Goal: Task Accomplishment & Management: Complete application form

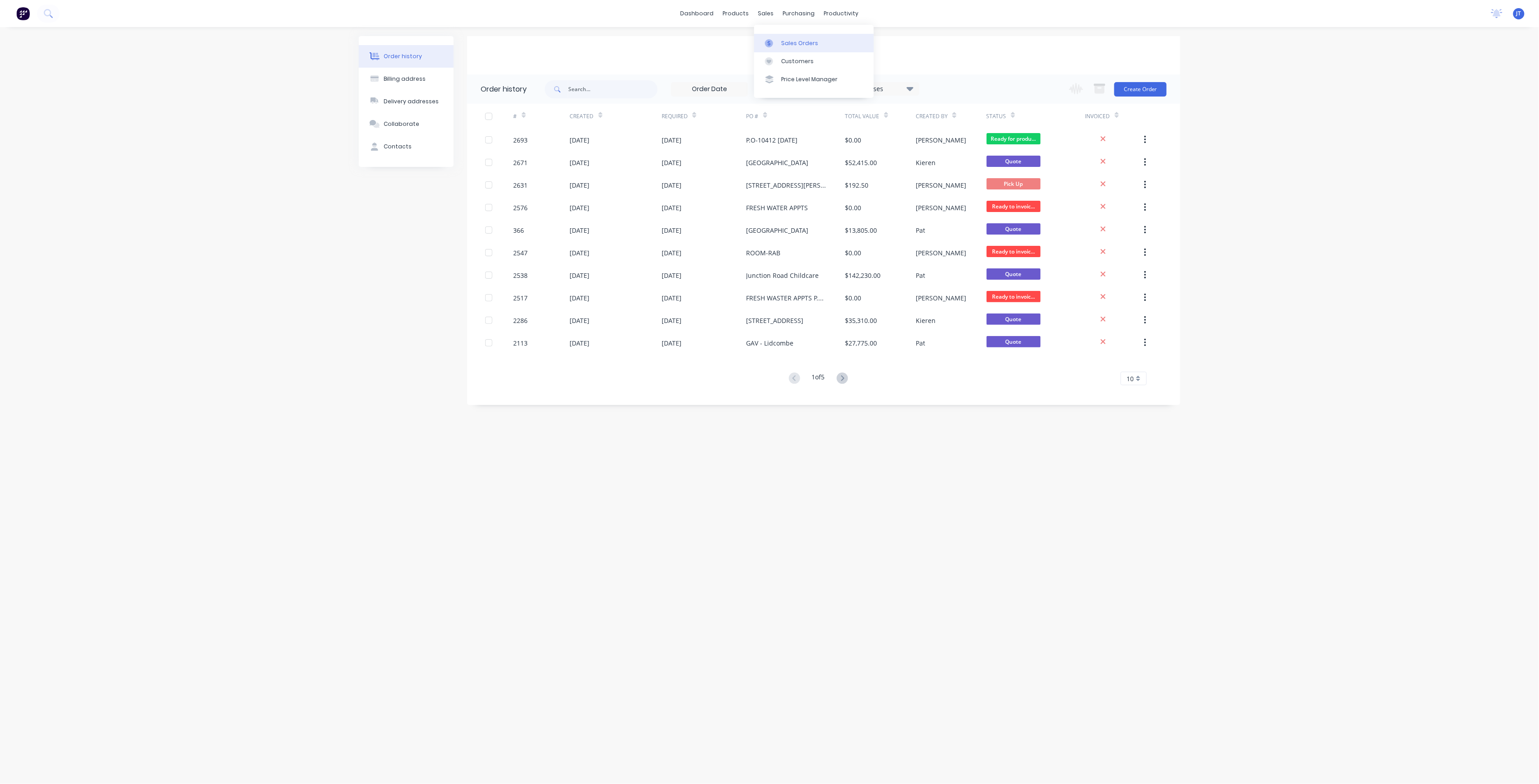
click at [802, 49] on link "Sales Orders" at bounding box center [814, 43] width 119 height 18
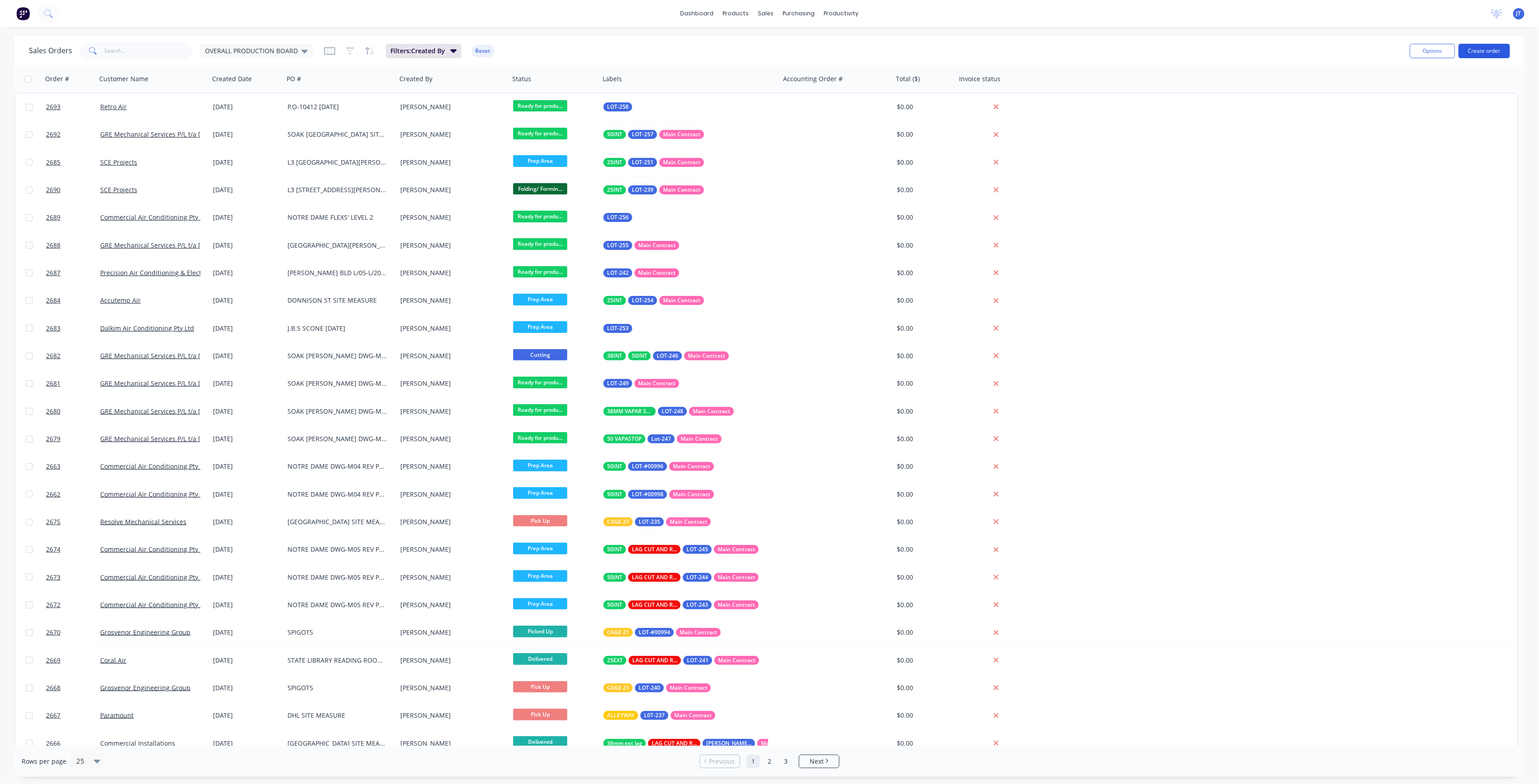
click at [1489, 53] on button "Create order" at bounding box center [1485, 51] width 51 height 14
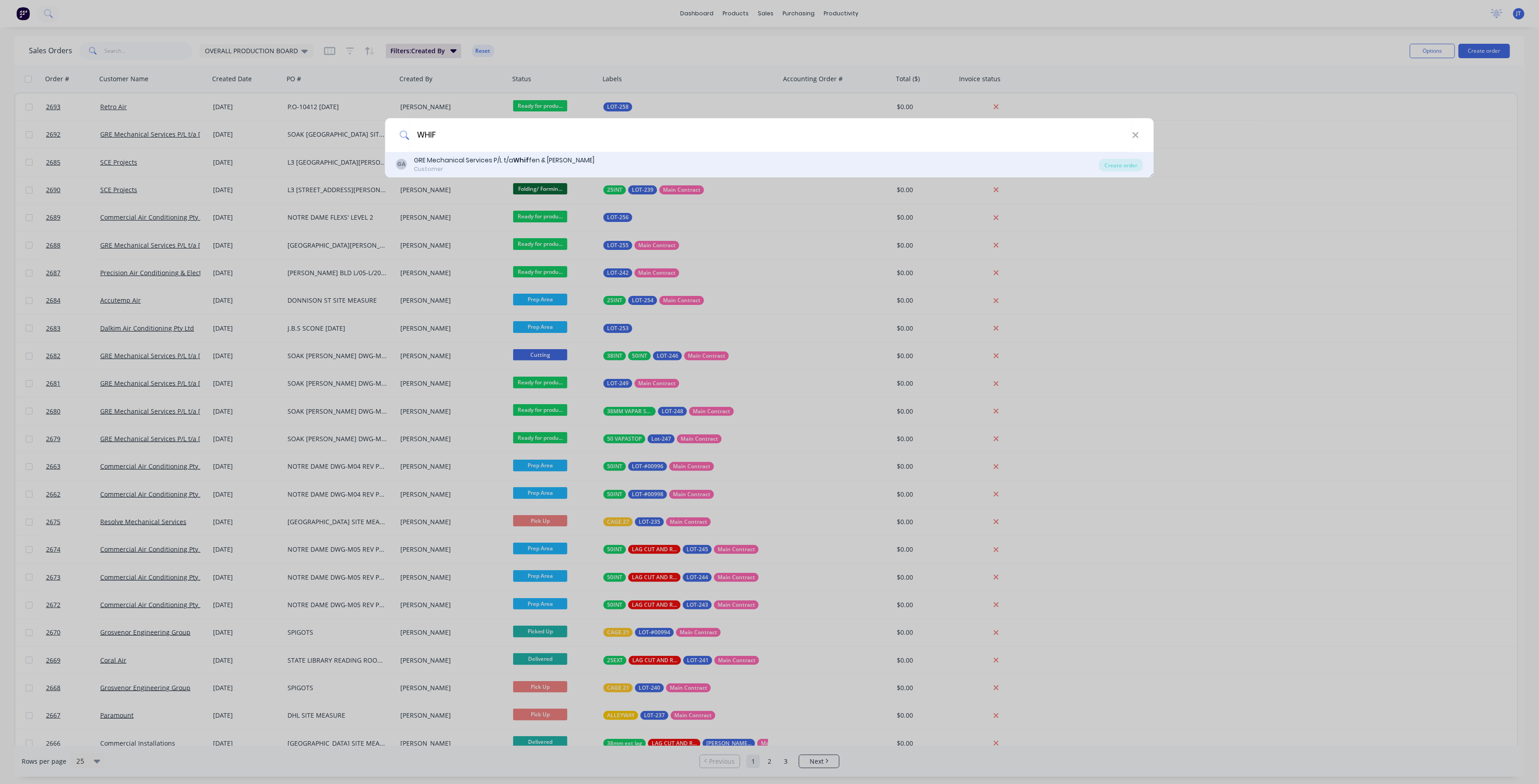
type input "WHIF"
click at [998, 165] on div "GA GRE Mechanical Services P/L t/a Whif fen & [PERSON_NAME] Customer" at bounding box center [747, 164] width 703 height 17
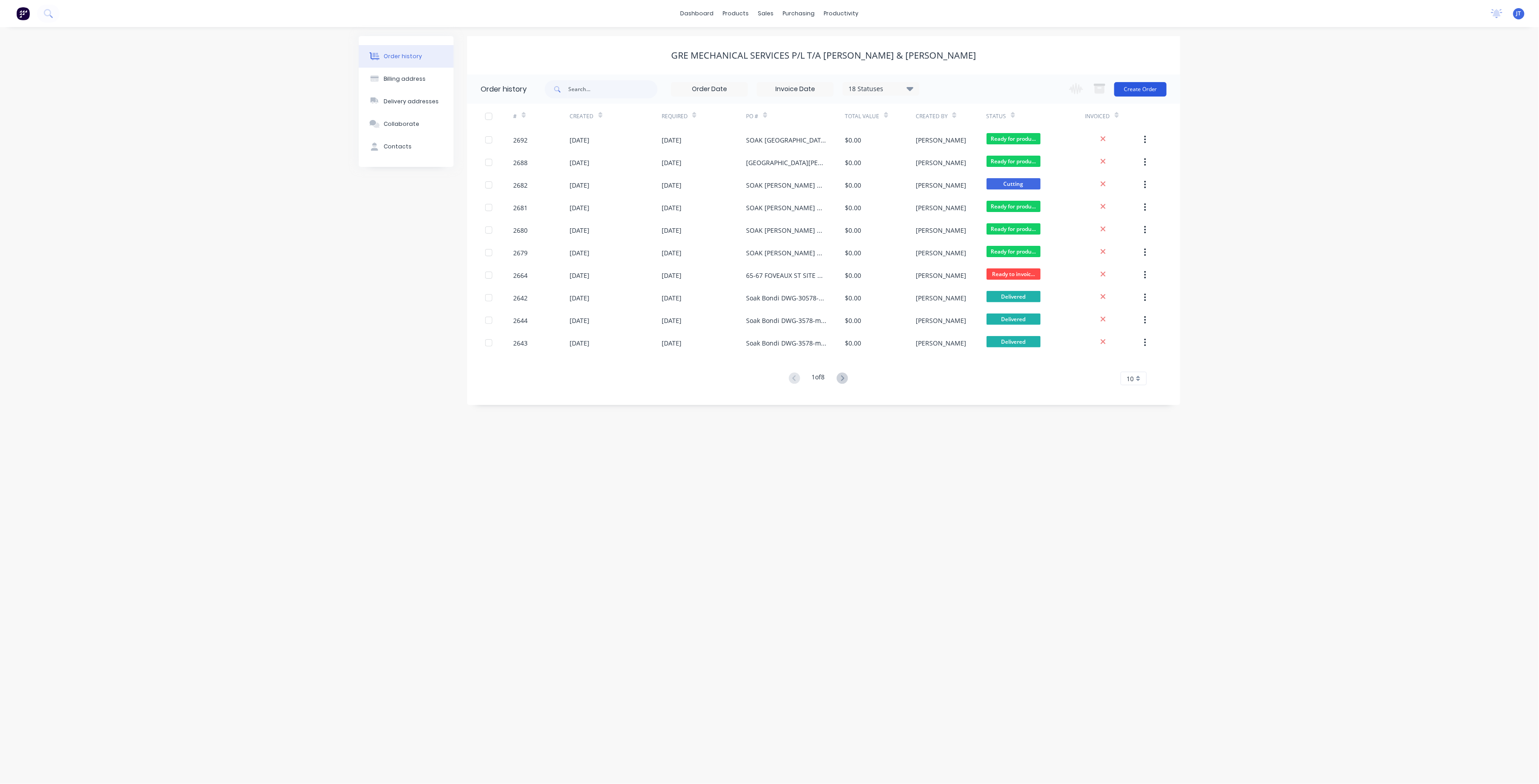
click at [1132, 88] on button "Create Order" at bounding box center [1141, 89] width 53 height 14
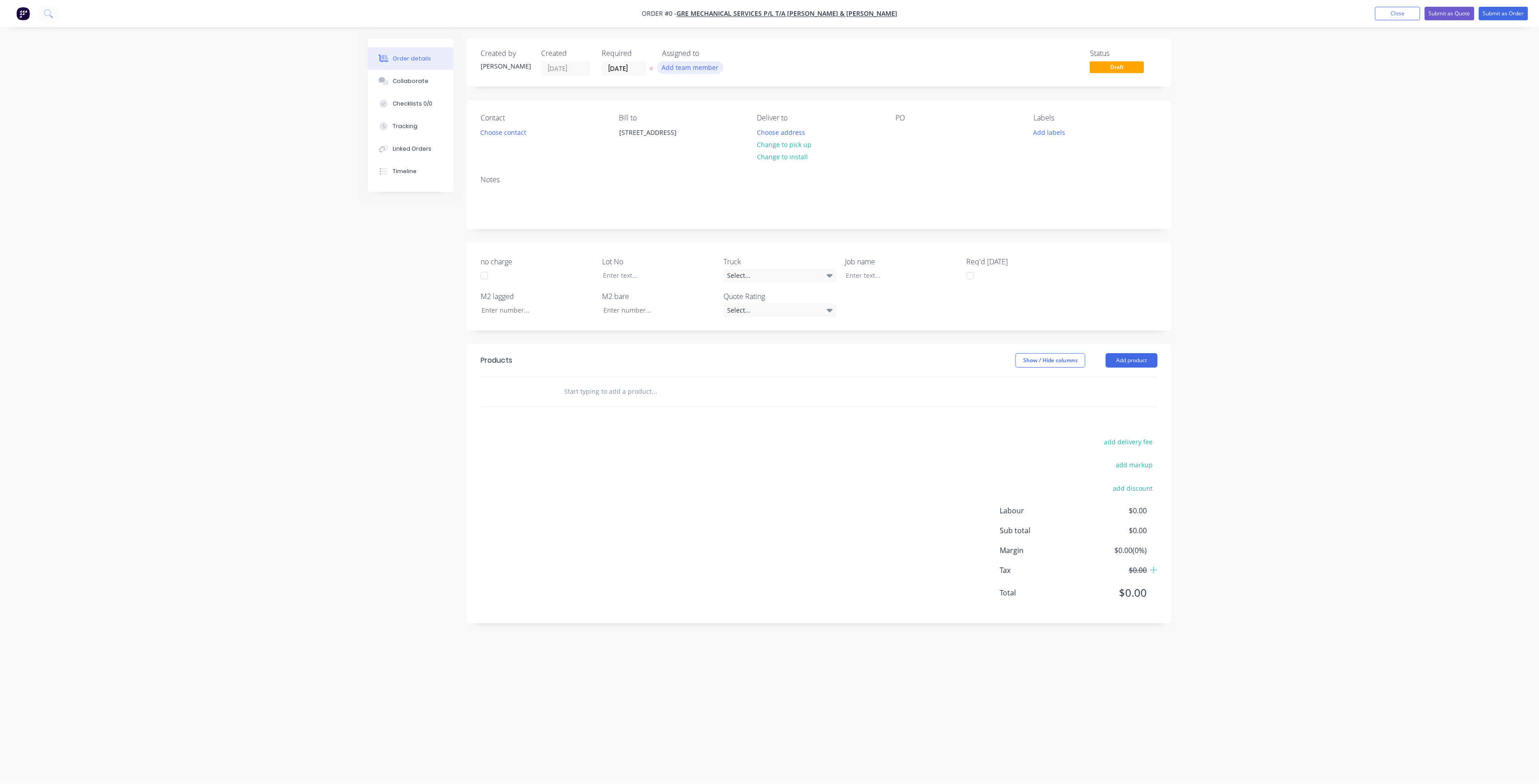
click at [690, 65] on button "Add team member" at bounding box center [690, 67] width 66 height 12
click at [726, 118] on div "[PERSON_NAME] (You)" at bounding box center [735, 118] width 90 height 10
click at [740, 175] on button "[PERSON_NAME]" at bounding box center [730, 181] width 136 height 18
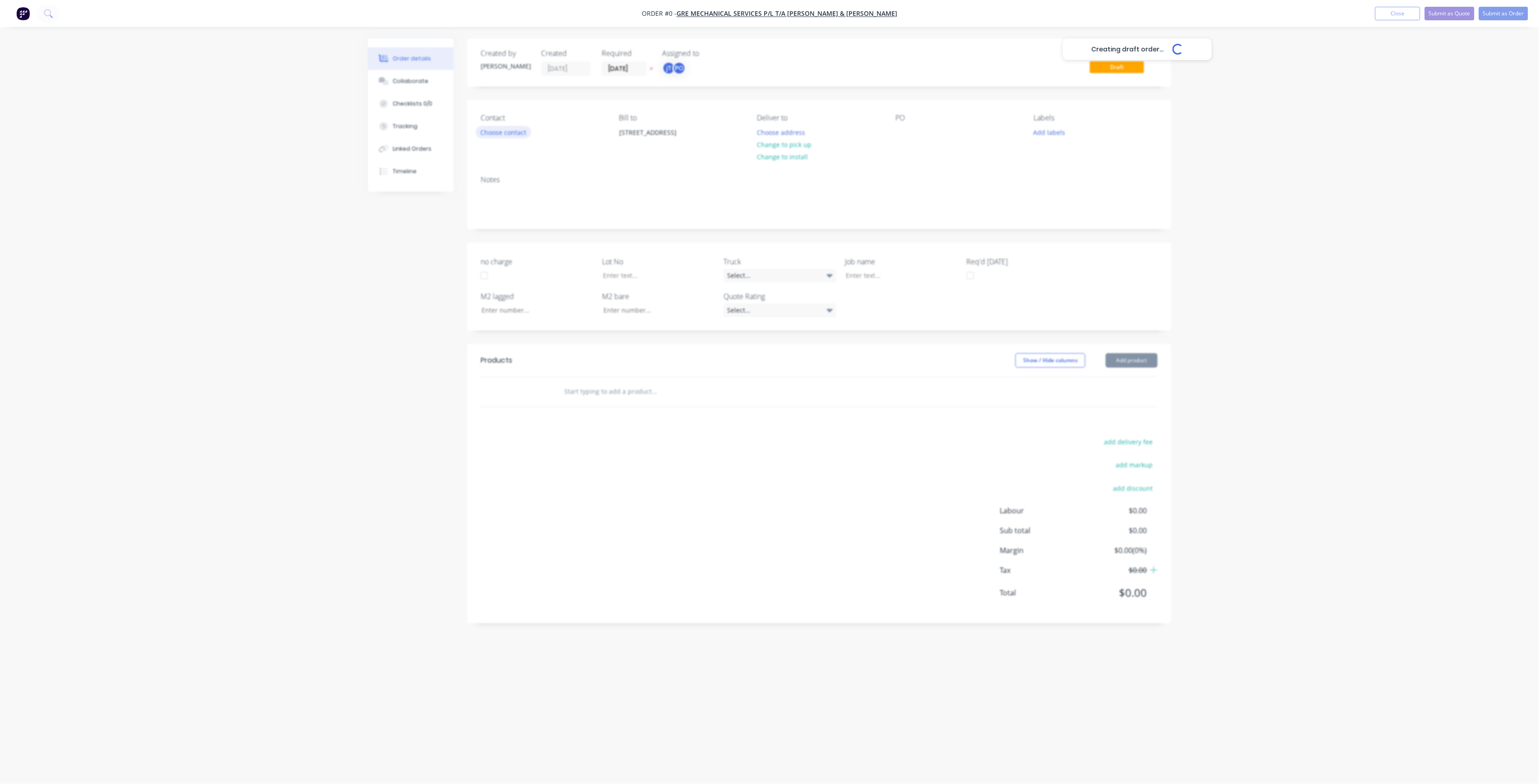
click at [524, 131] on div "Creating draft order... Loading... Order details Collaborate Checklists 0/0 Tra…" at bounding box center [770, 374] width 821 height 673
click at [520, 139] on div "Contact Choose contact" at bounding box center [542, 134] width 124 height 41
click at [511, 130] on button "Choose contact" at bounding box center [503, 132] width 56 height 12
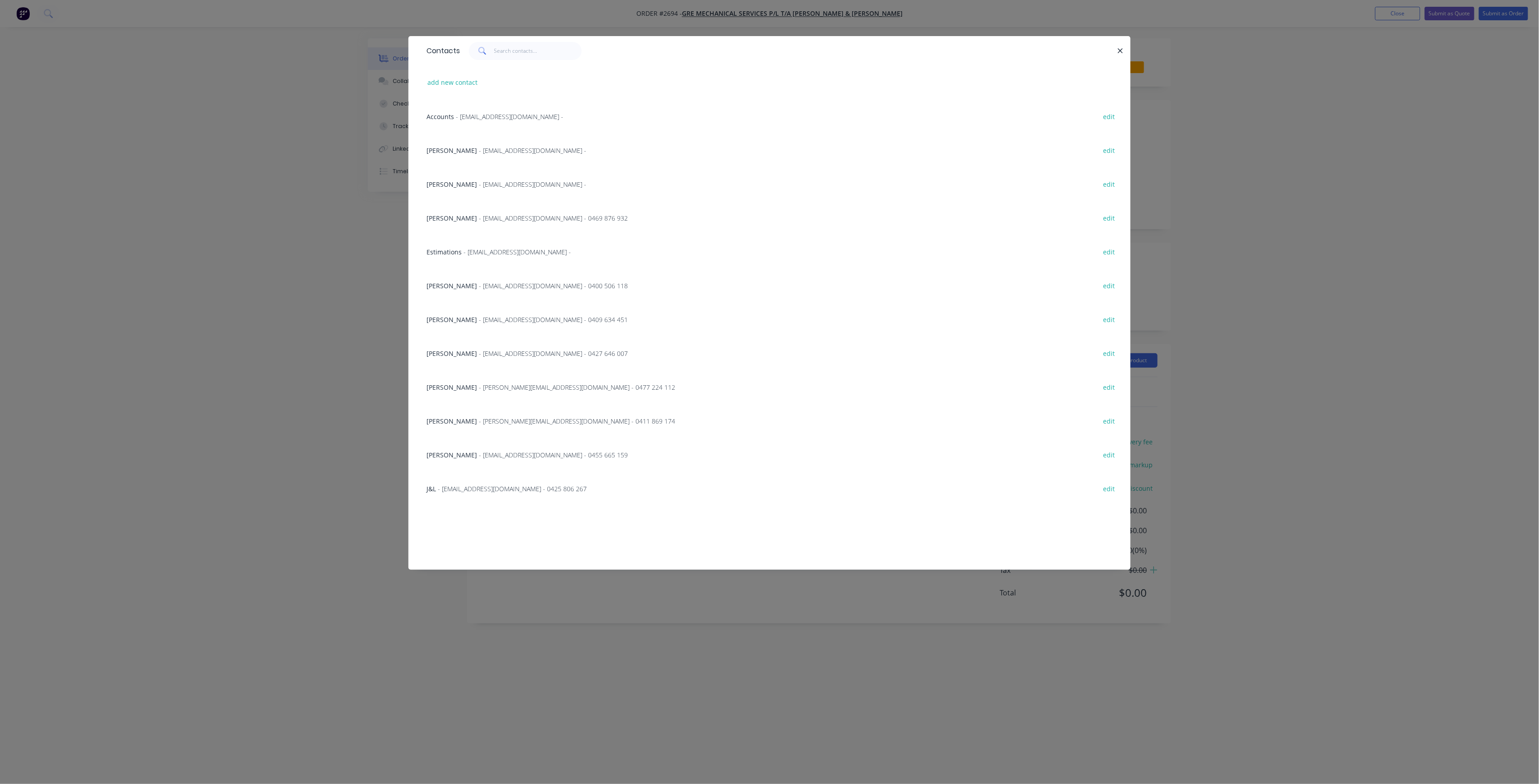
drag, startPoint x: 265, startPoint y: 205, endPoint x: 278, endPoint y: 206, distance: 13.0
click at [266, 205] on div "Contacts add new contact Accounts - [EMAIL_ADDRESS][DOMAIN_NAME] - edit [PERSON…" at bounding box center [770, 392] width 1539 height 784
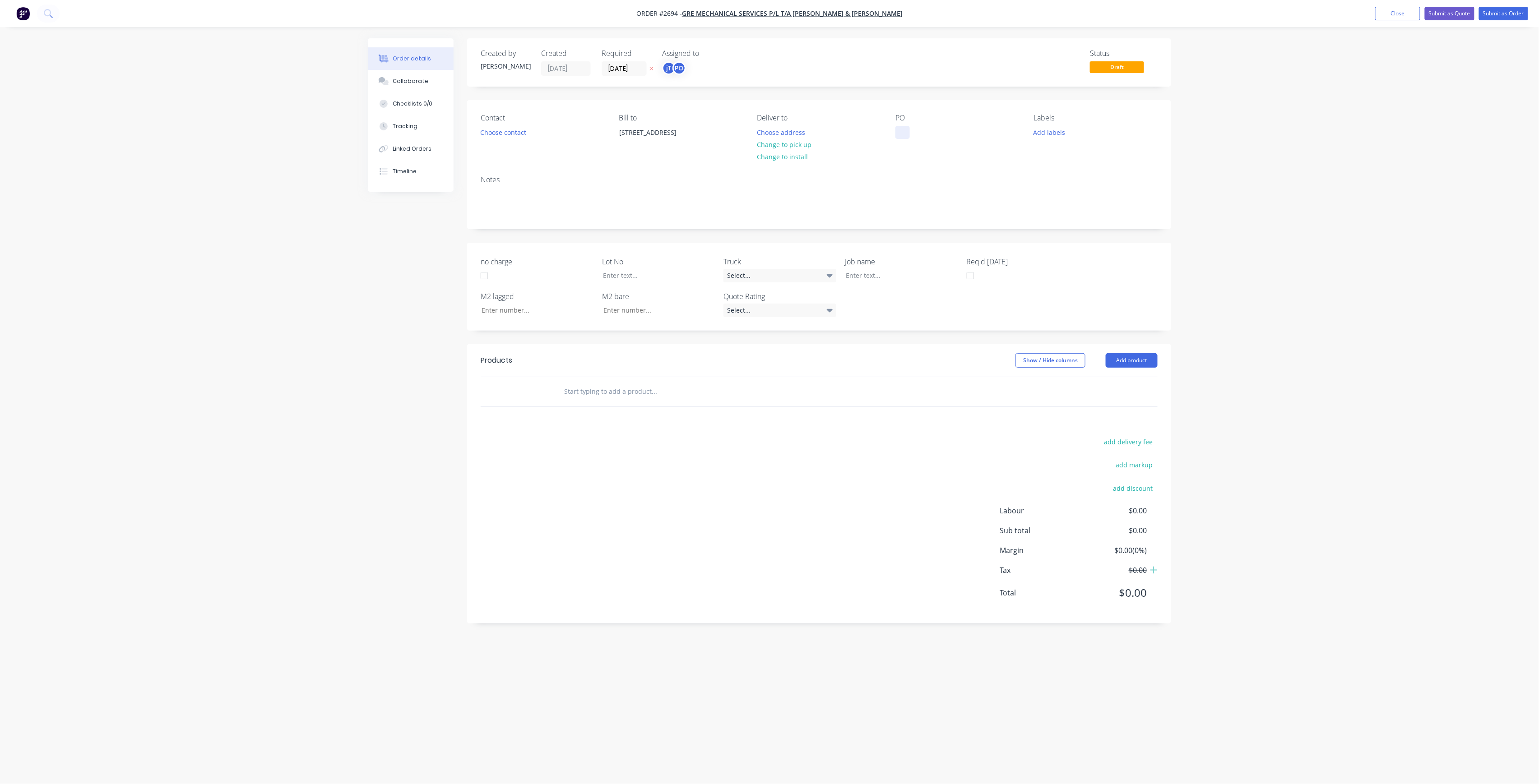
click at [907, 127] on div at bounding box center [903, 133] width 14 height 13
drag, startPoint x: 977, startPoint y: 140, endPoint x: 778, endPoint y: 106, distance: 201.9
click at [778, 106] on div "Contact Choose contact [PERSON_NAME] to [STREET_ADDRESS] Deliver to Choose addr…" at bounding box center [819, 134] width 704 height 68
copy div "ESR SITE MEASURES [DATE]"
click at [890, 275] on div at bounding box center [895, 275] width 113 height 13
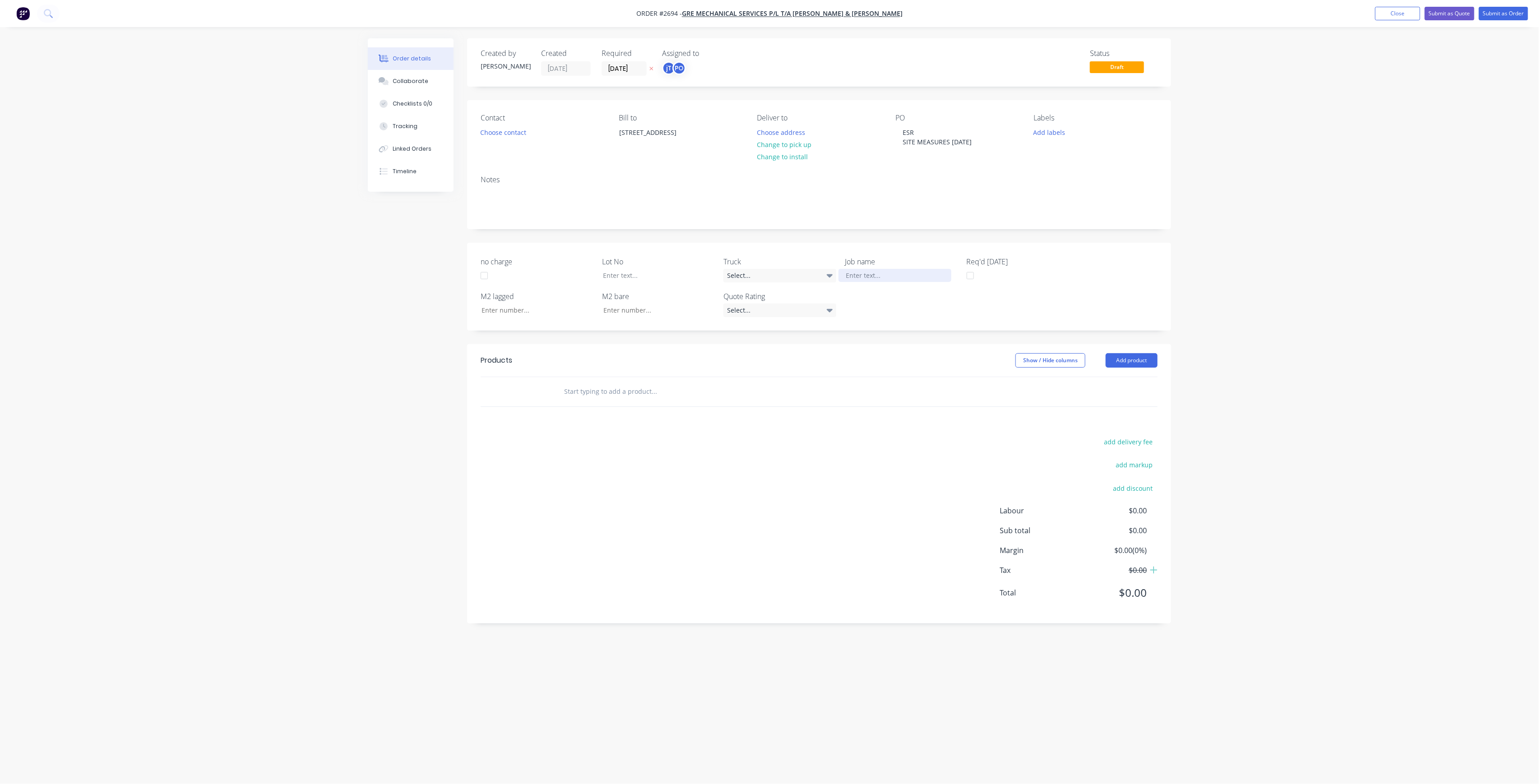
paste div
click at [874, 273] on div "ESR SITE MEASURES [DATE]" at bounding box center [895, 275] width 113 height 13
click at [860, 272] on div "ESR SITE MEASURES [DATE]" at bounding box center [895, 275] width 113 height 13
click at [1049, 130] on button "Add labels" at bounding box center [1049, 132] width 41 height 12
click at [1090, 161] on input "text" at bounding box center [1109, 159] width 94 height 18
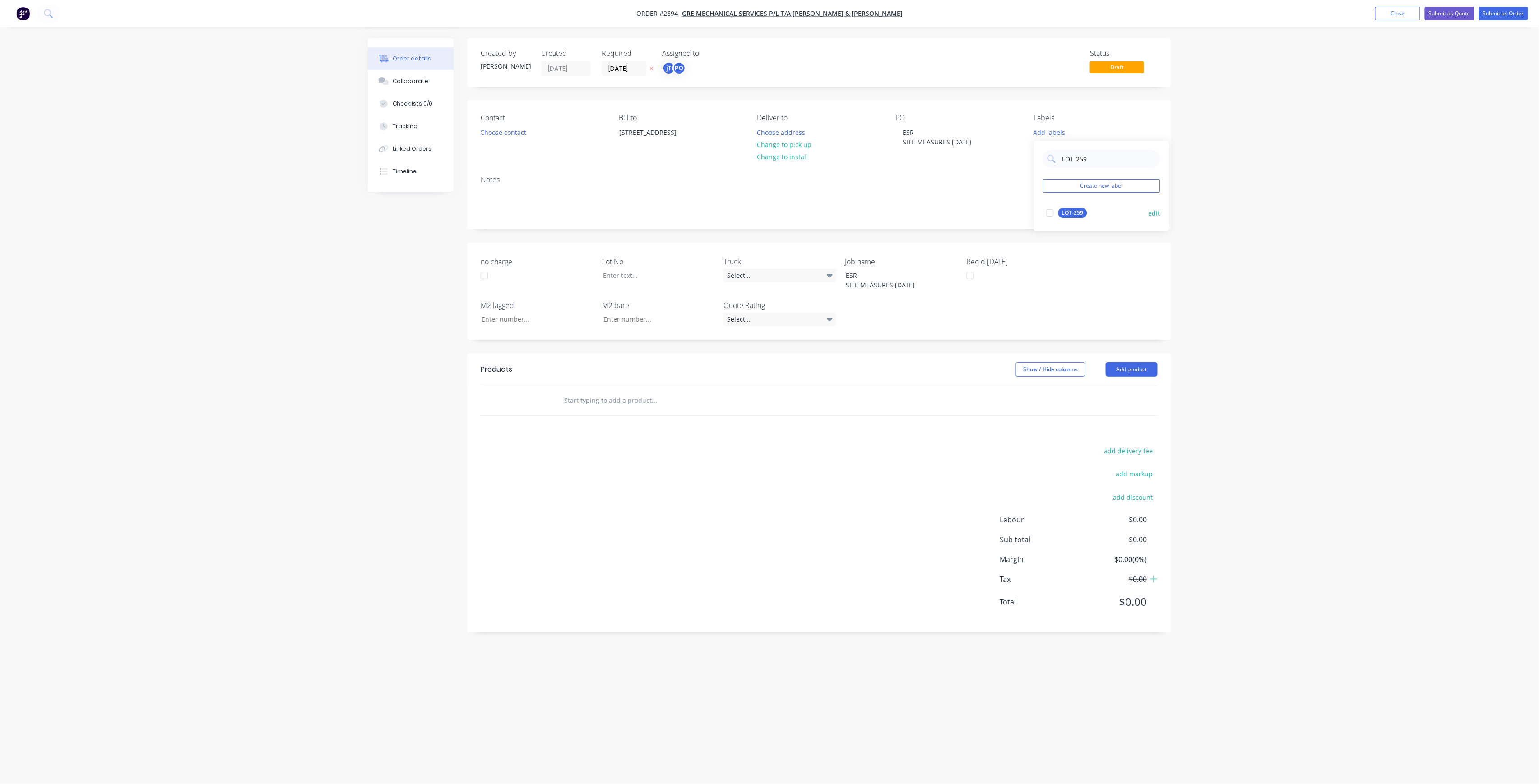
type input "LOT-259"
click at [1074, 212] on div "LOT-259" at bounding box center [1072, 213] width 29 height 10
click at [1219, 176] on div "Order details Collaborate Checklists 0/0 Tracking Linked Orders Timeline Order …" at bounding box center [770, 392] width 1539 height 784
click at [1053, 124] on div "Labels LOT-259" at bounding box center [1096, 134] width 124 height 41
click at [1059, 130] on div "LOT-259" at bounding box center [1049, 130] width 29 height 8
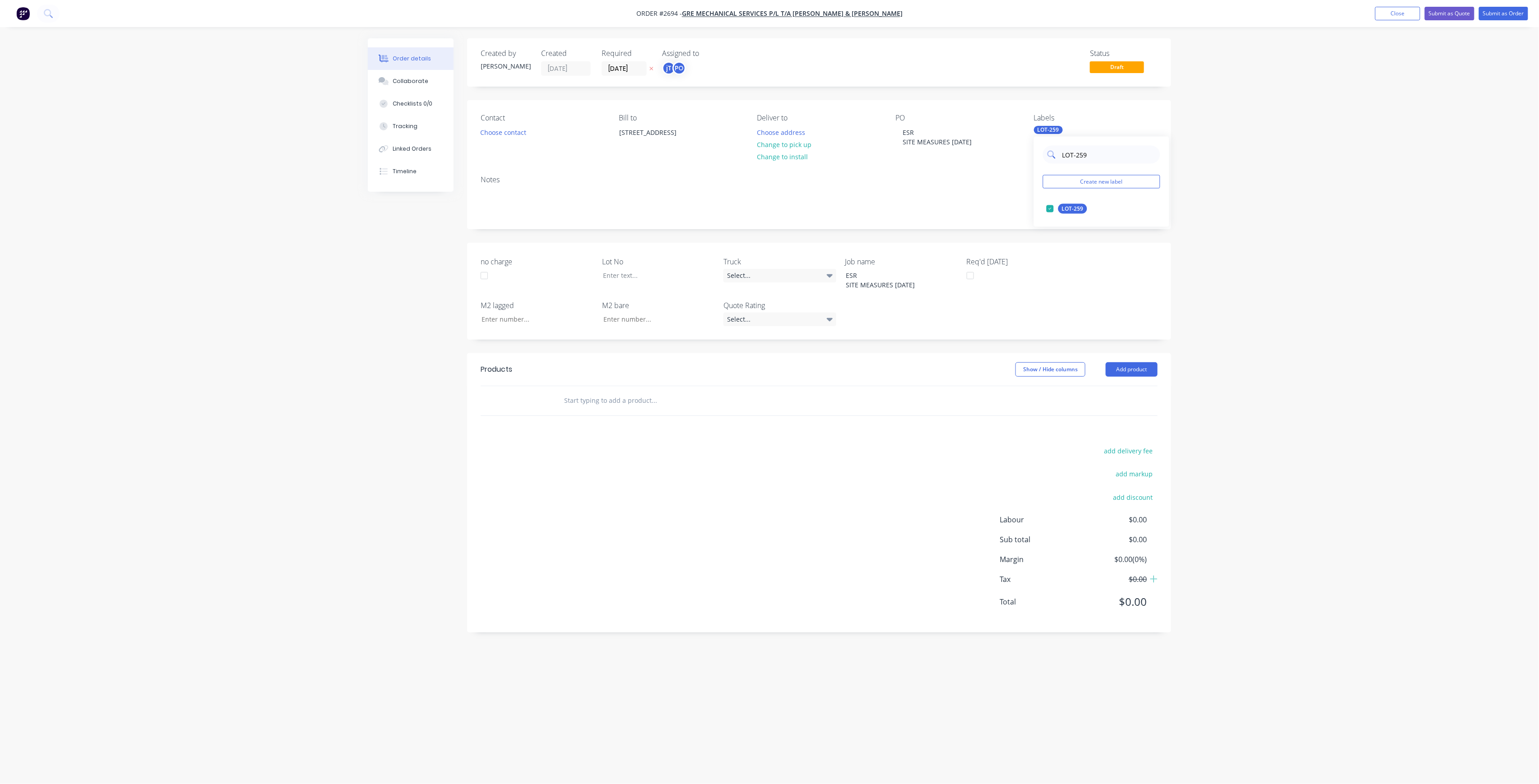
click at [1092, 155] on input "LOT-259" at bounding box center [1109, 155] width 94 height 18
type input "MAIN"
click at [1062, 214] on button "Main Contract" at bounding box center [1075, 208] width 64 height 13
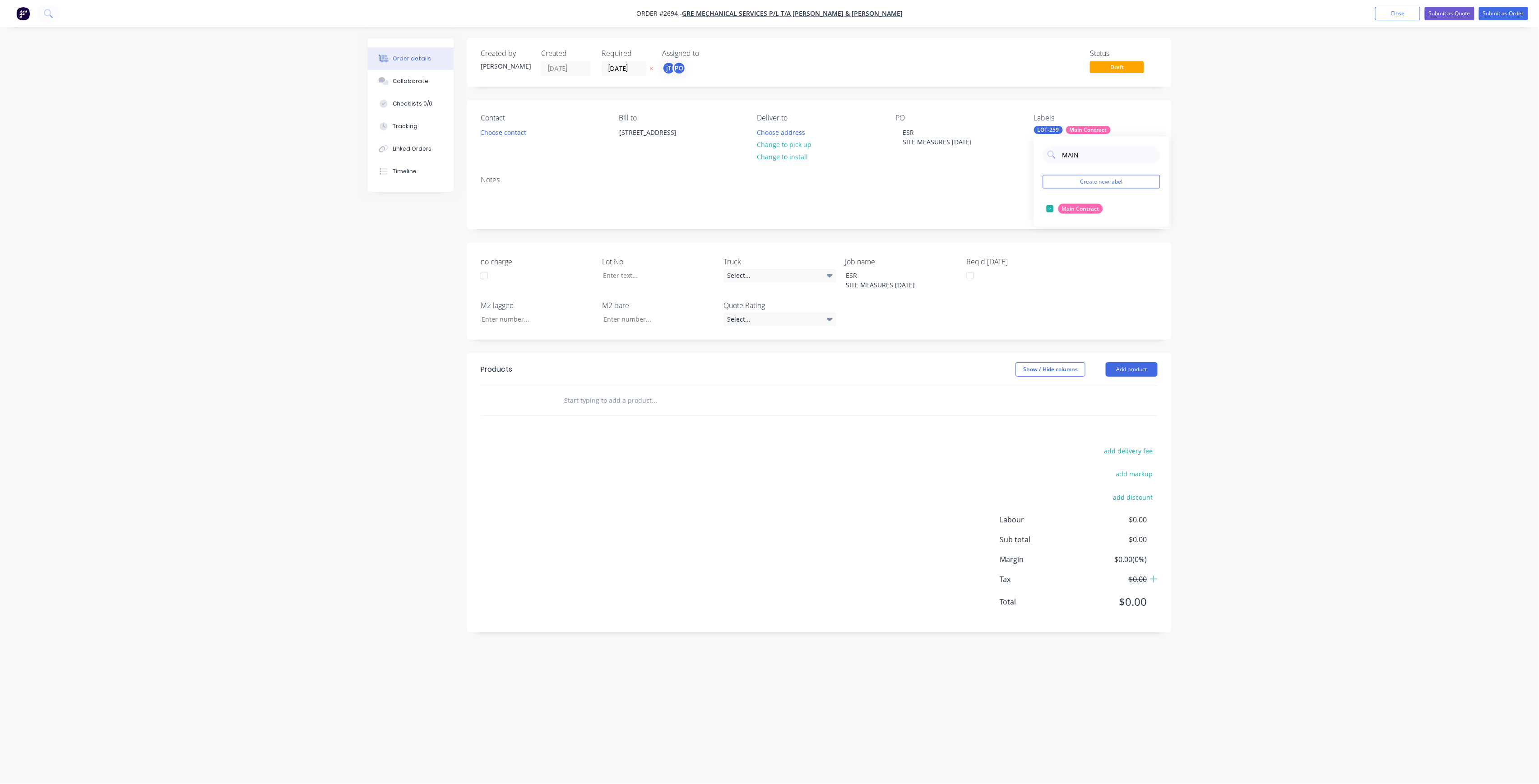
click at [1203, 185] on div "Order details Collaborate Checklists 0/0 Tracking Linked Orders Timeline Order …" at bounding box center [770, 392] width 1539 height 784
click at [656, 278] on div at bounding box center [652, 275] width 113 height 13
click at [654, 416] on div at bounding box center [819, 416] width 677 height 1
click at [650, 407] on input "text" at bounding box center [654, 401] width 180 height 18
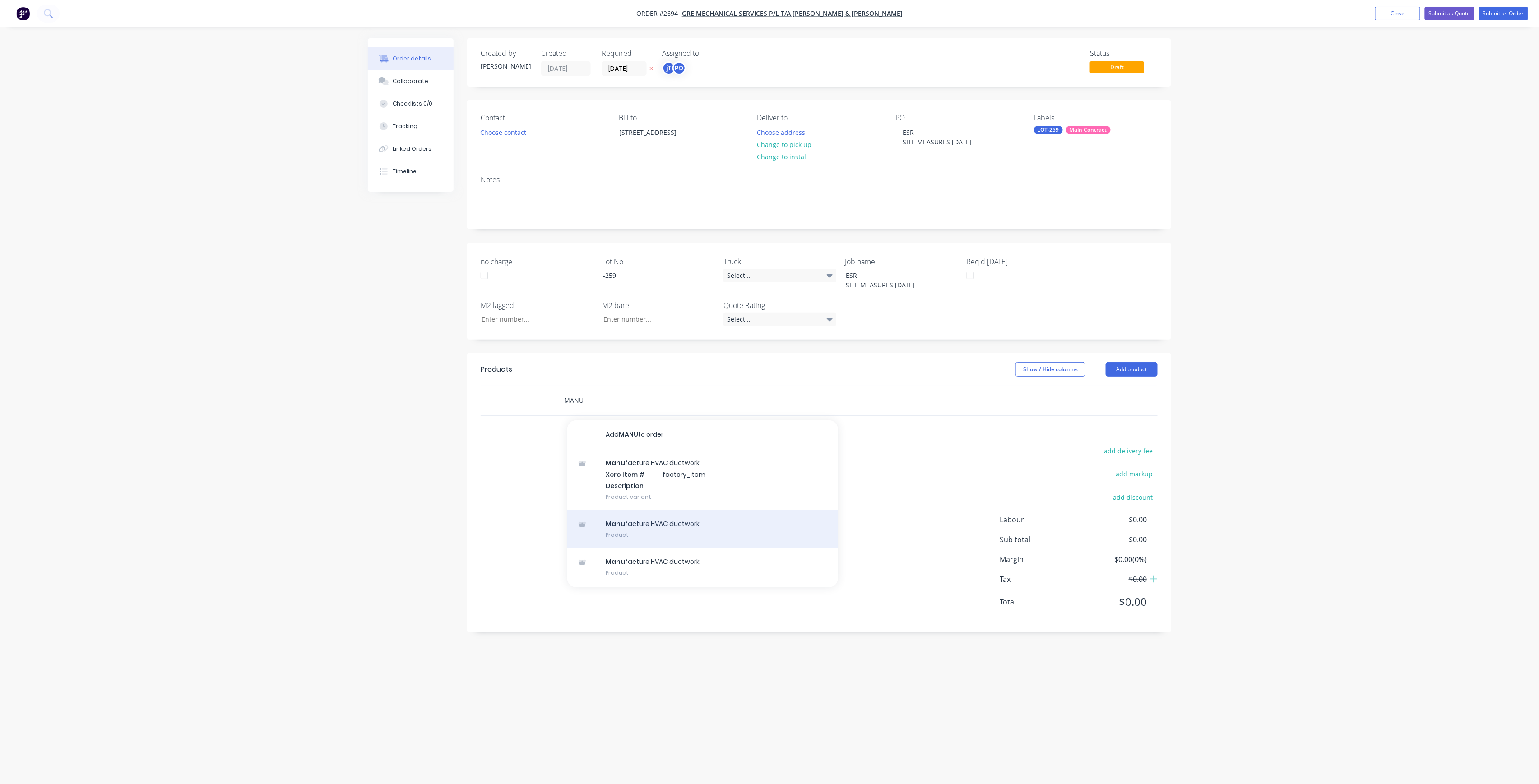
type input "MANU"
click at [647, 522] on div "Manu facture HVAC ductwork Product" at bounding box center [703, 528] width 271 height 38
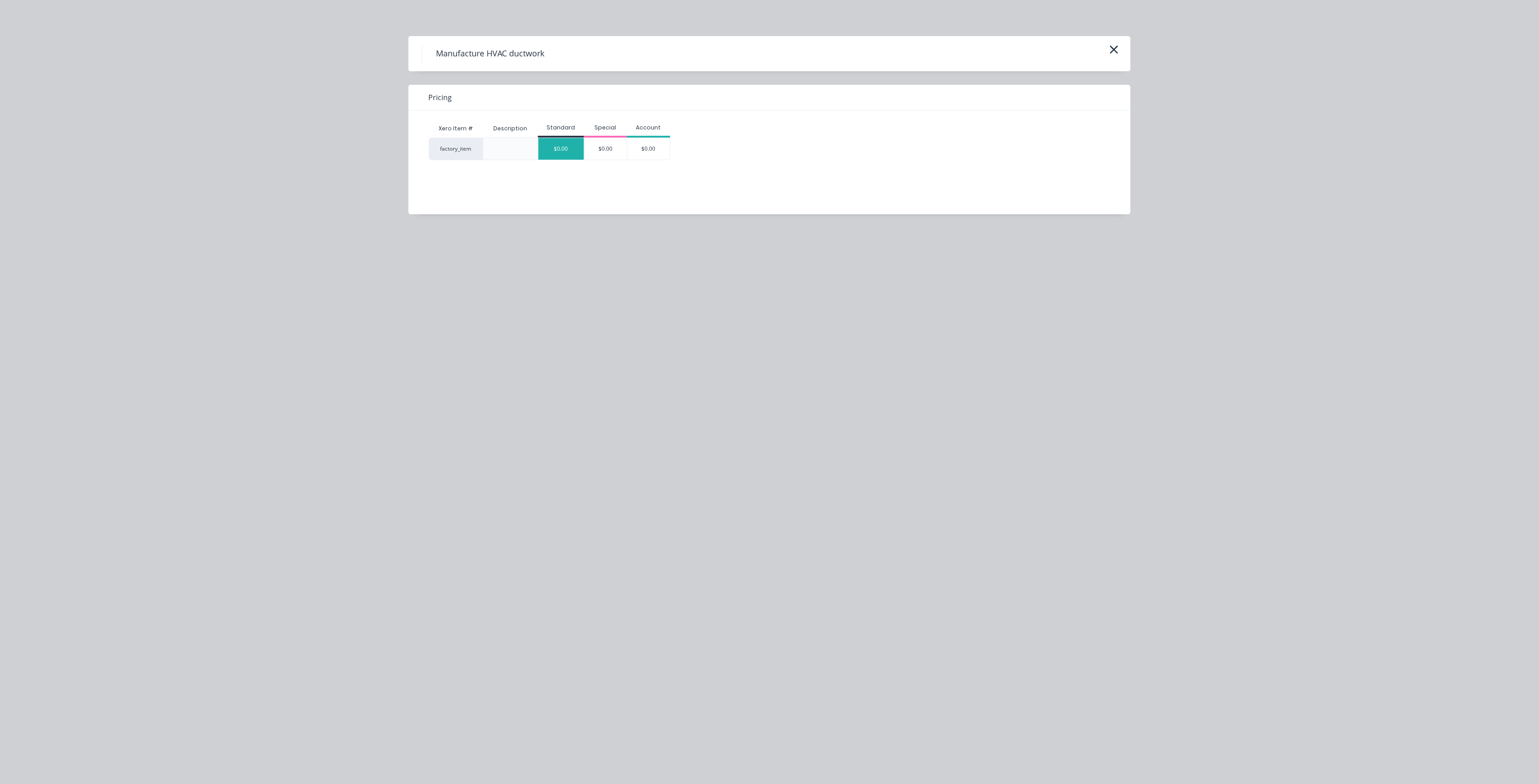
drag, startPoint x: 562, startPoint y: 162, endPoint x: 560, endPoint y: 150, distance: 12.2
click at [562, 161] on div "Xero Item # Description Standard Special Account factory_item $0.00 $0.00 $0.00" at bounding box center [763, 155] width 709 height 90
click at [558, 147] on div "$0.00" at bounding box center [561, 149] width 45 height 21
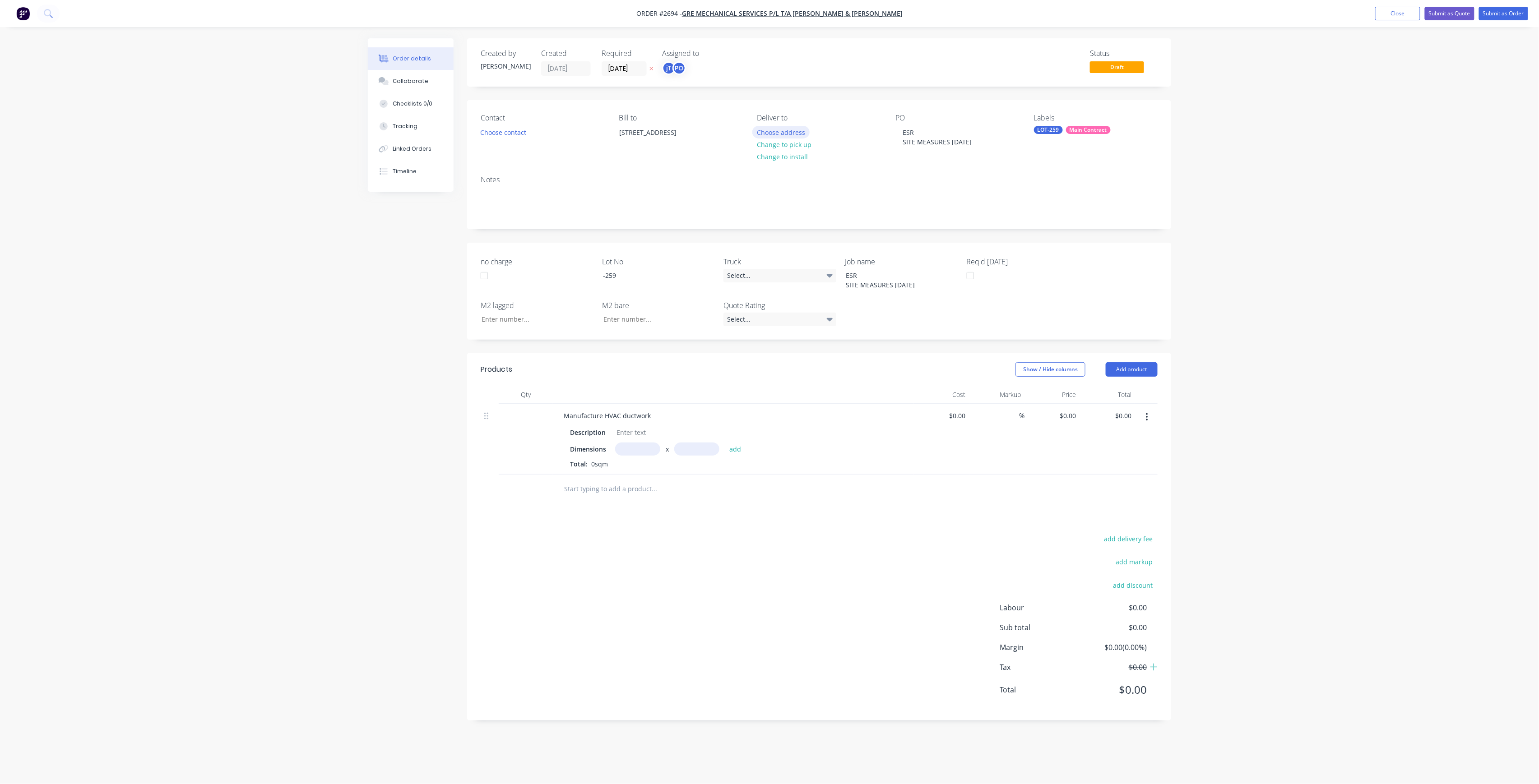
click at [770, 136] on button "Choose address" at bounding box center [781, 132] width 58 height 12
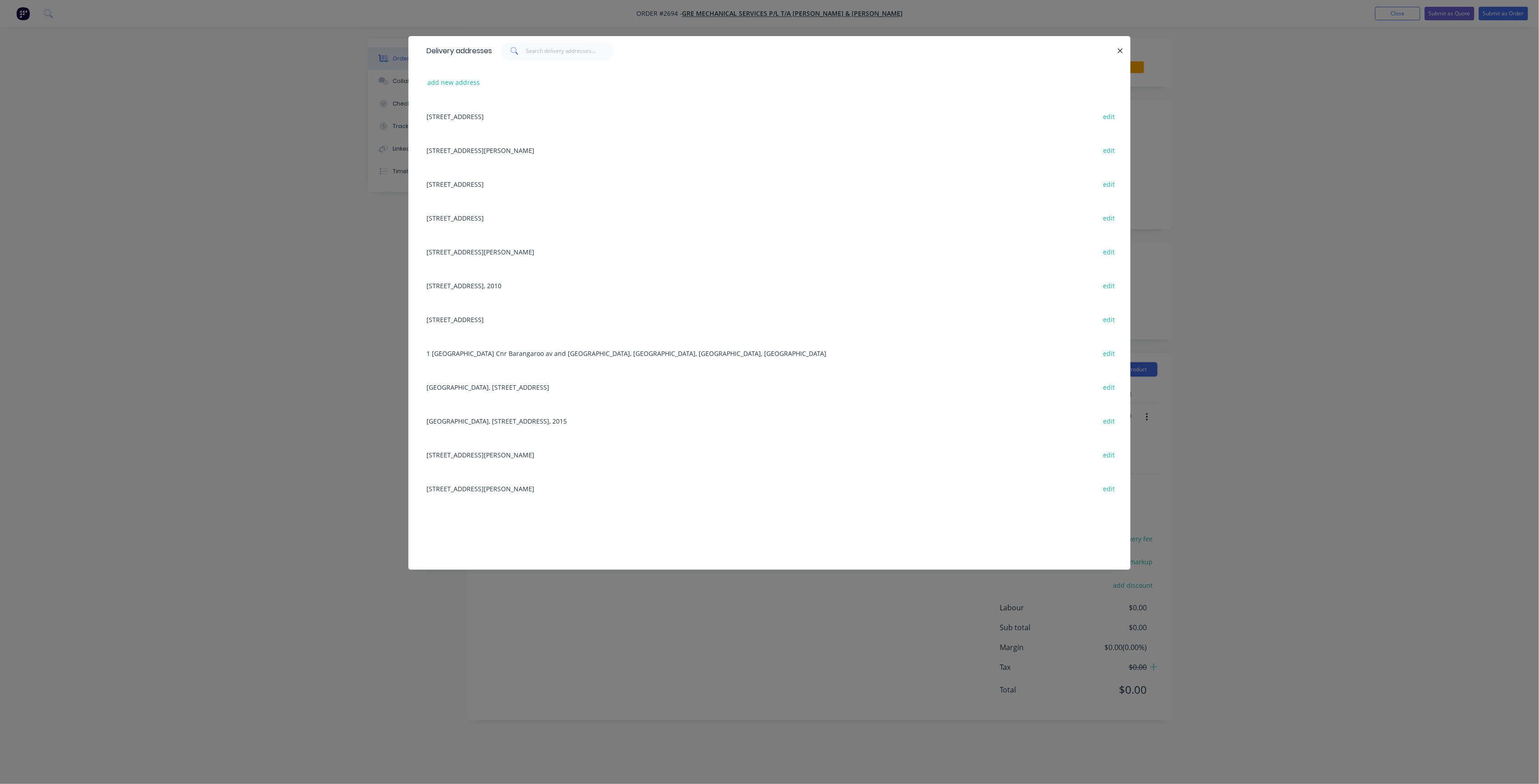
click at [519, 245] on div "[STREET_ADDRESS][PERSON_NAME] edit" at bounding box center [769, 251] width 695 height 34
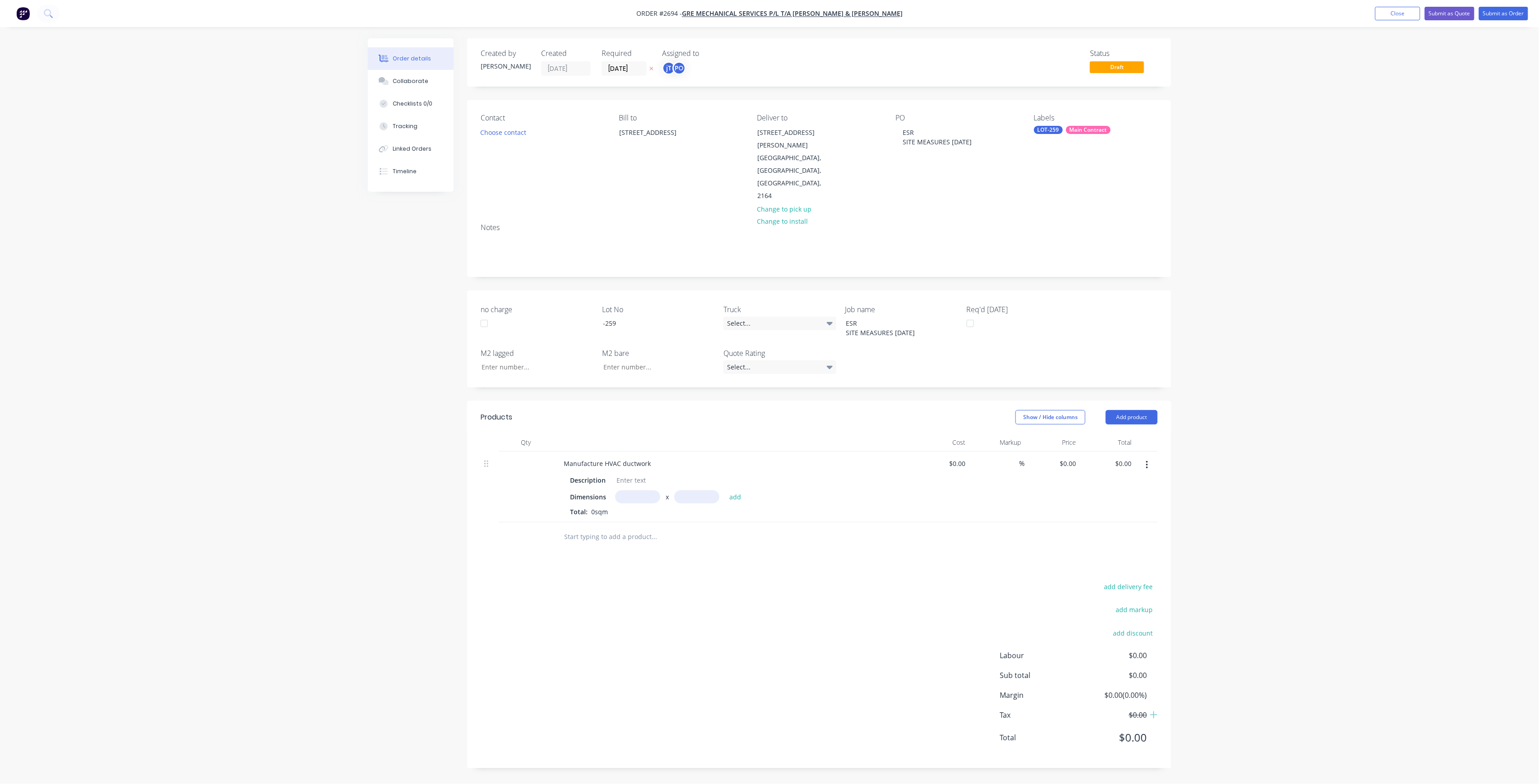
click at [531, 132] on div "Contact Choose contact" at bounding box center [542, 158] width 124 height 89
click at [526, 132] on button "Choose contact" at bounding box center [503, 132] width 56 height 12
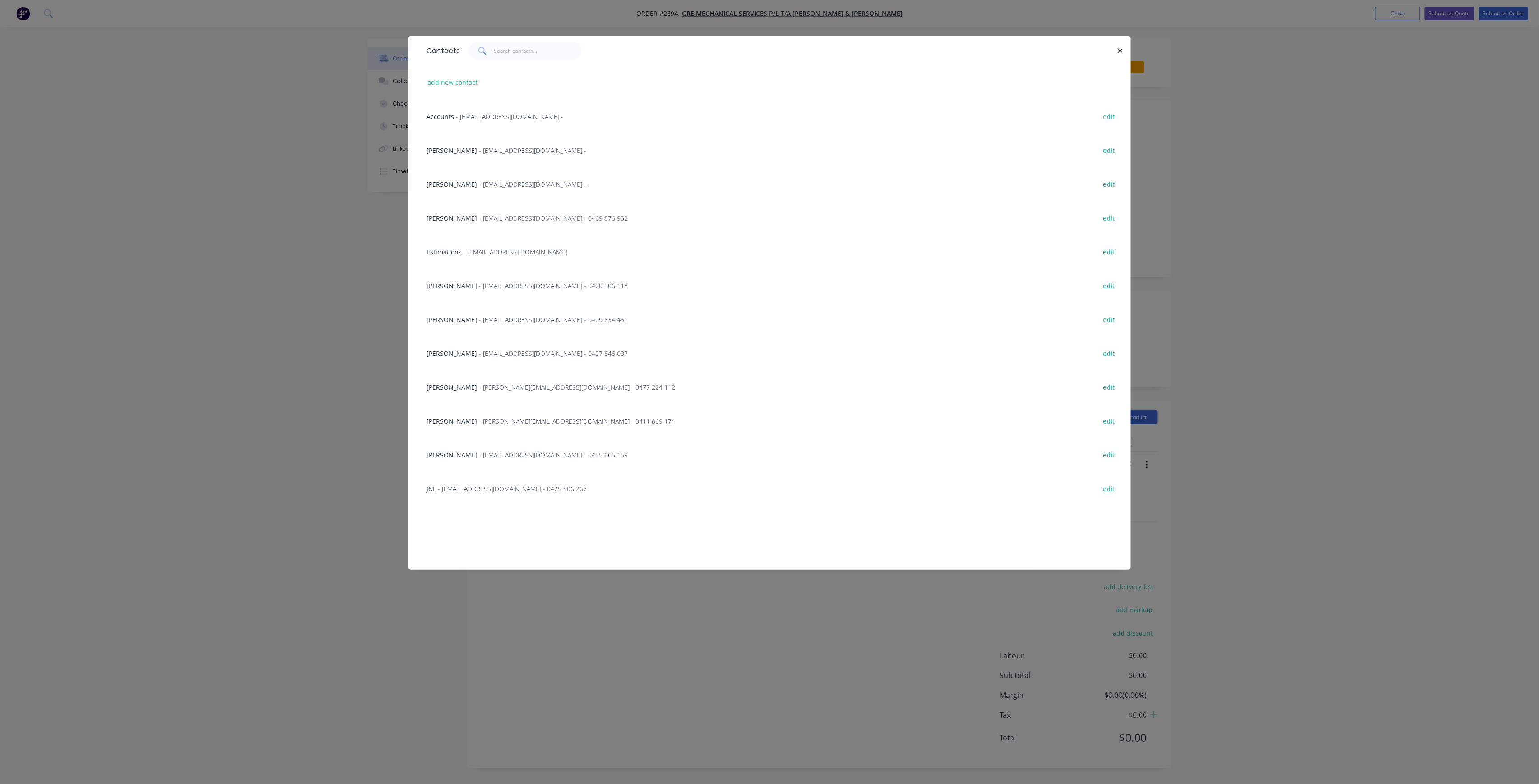
click at [479, 322] on span "- [EMAIL_ADDRESS][DOMAIN_NAME] - 0409 634 451" at bounding box center [553, 319] width 149 height 8
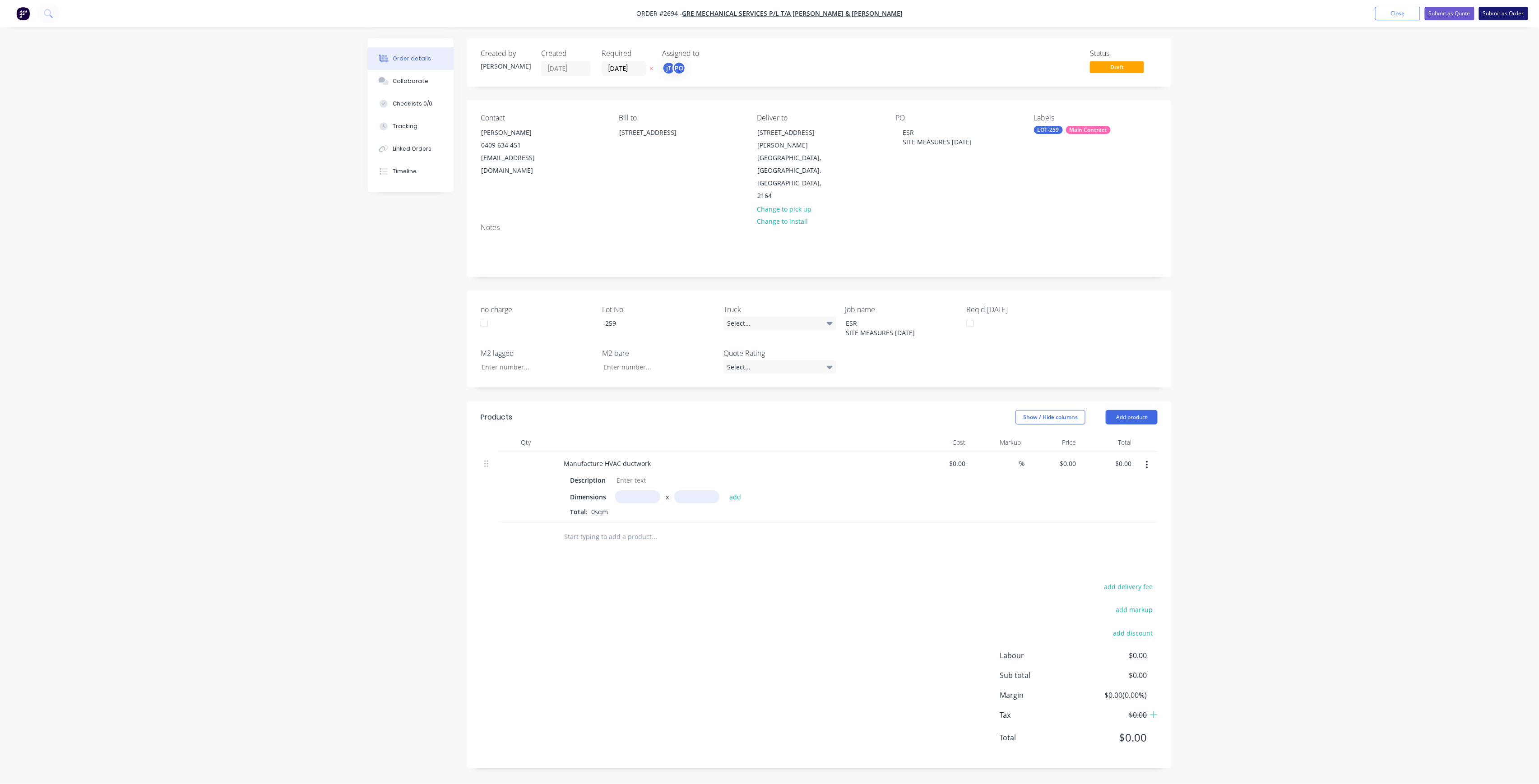
click at [1504, 15] on button "Submit as Order" at bounding box center [1504, 13] width 49 height 14
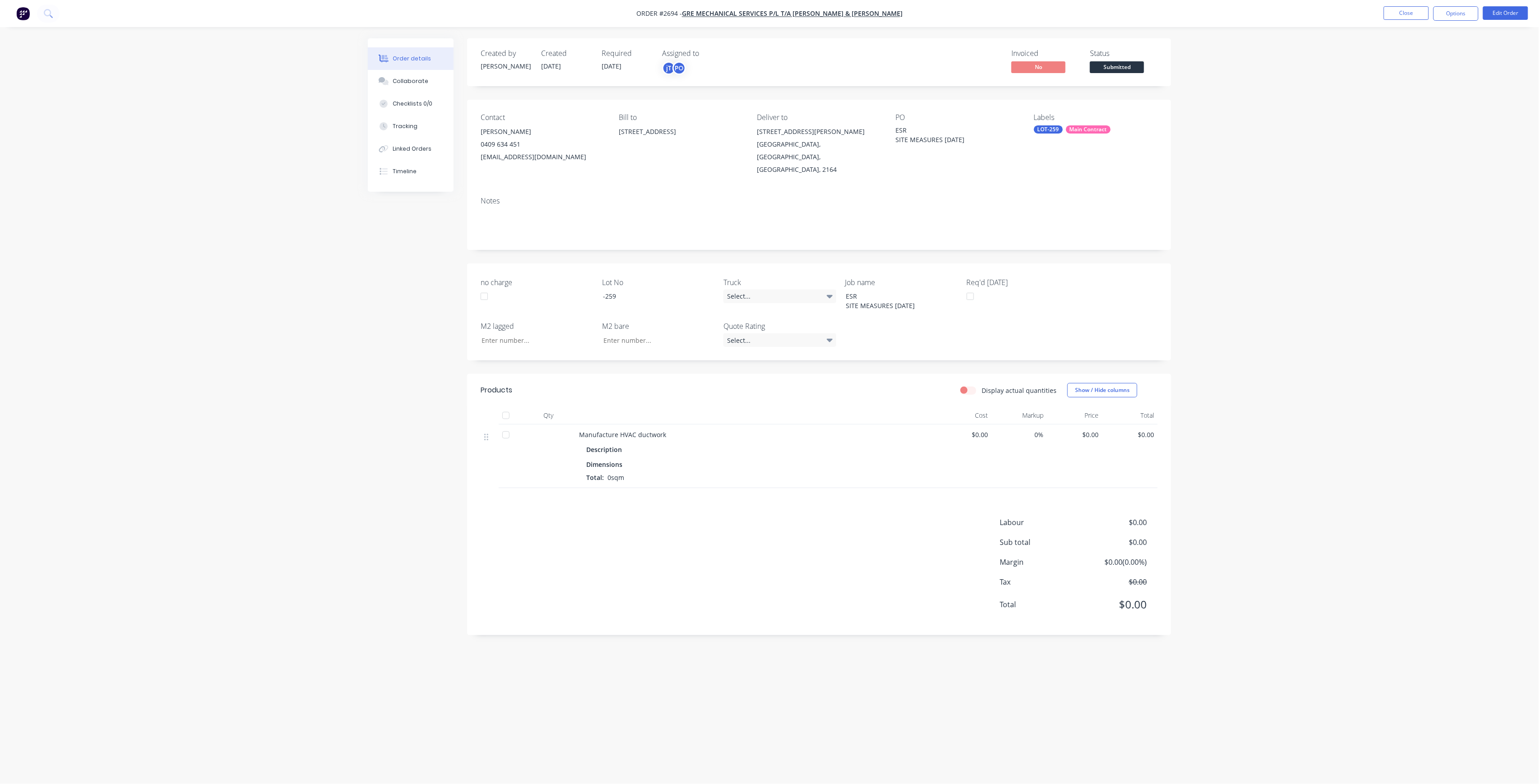
click at [1118, 62] on span "Submitted" at bounding box center [1117, 67] width 54 height 11
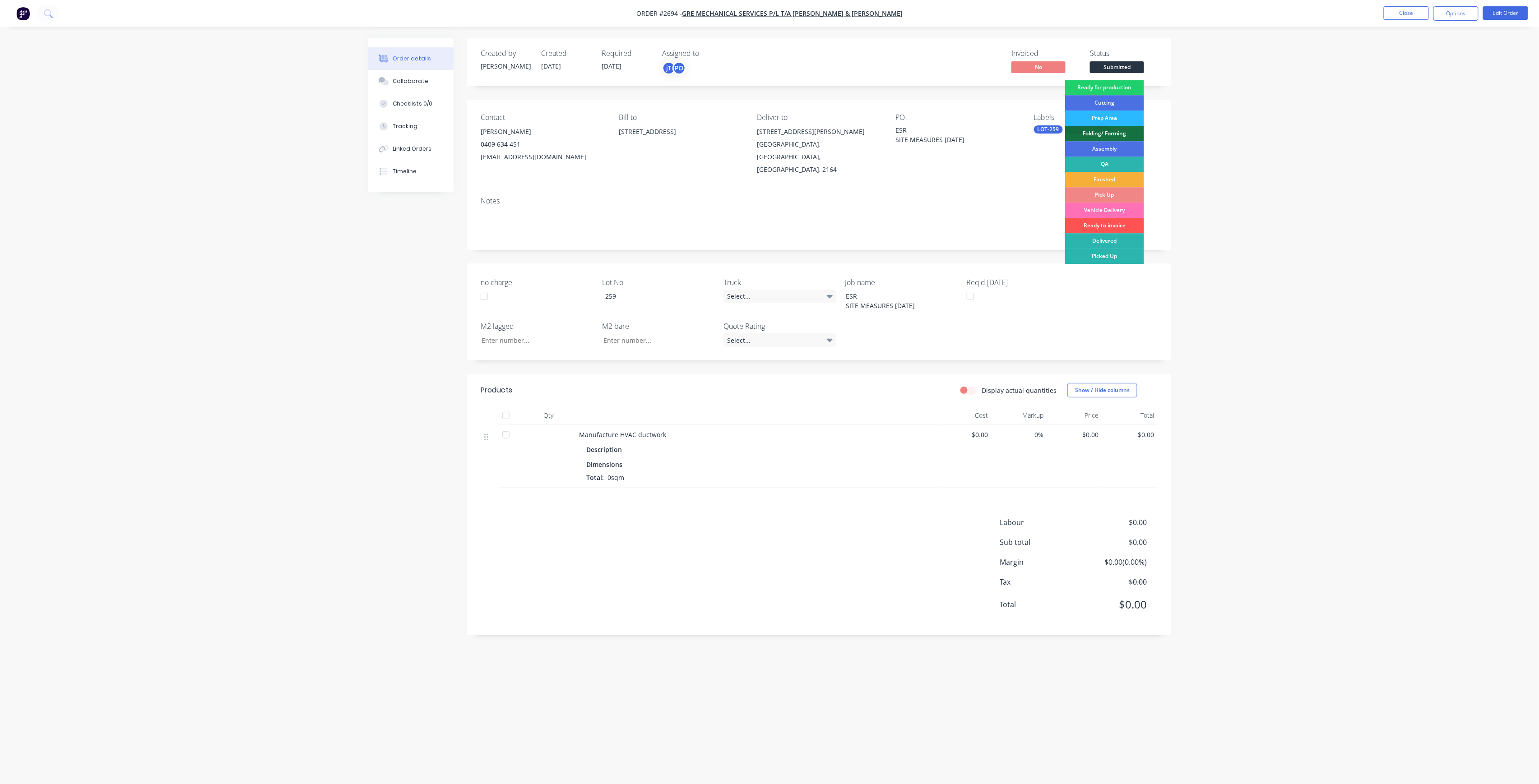
click at [1127, 76] on div "Created by [PERSON_NAME] Created [DATE] Required [DATE] Assigned to jT PO Invoi…" at bounding box center [819, 62] width 704 height 48
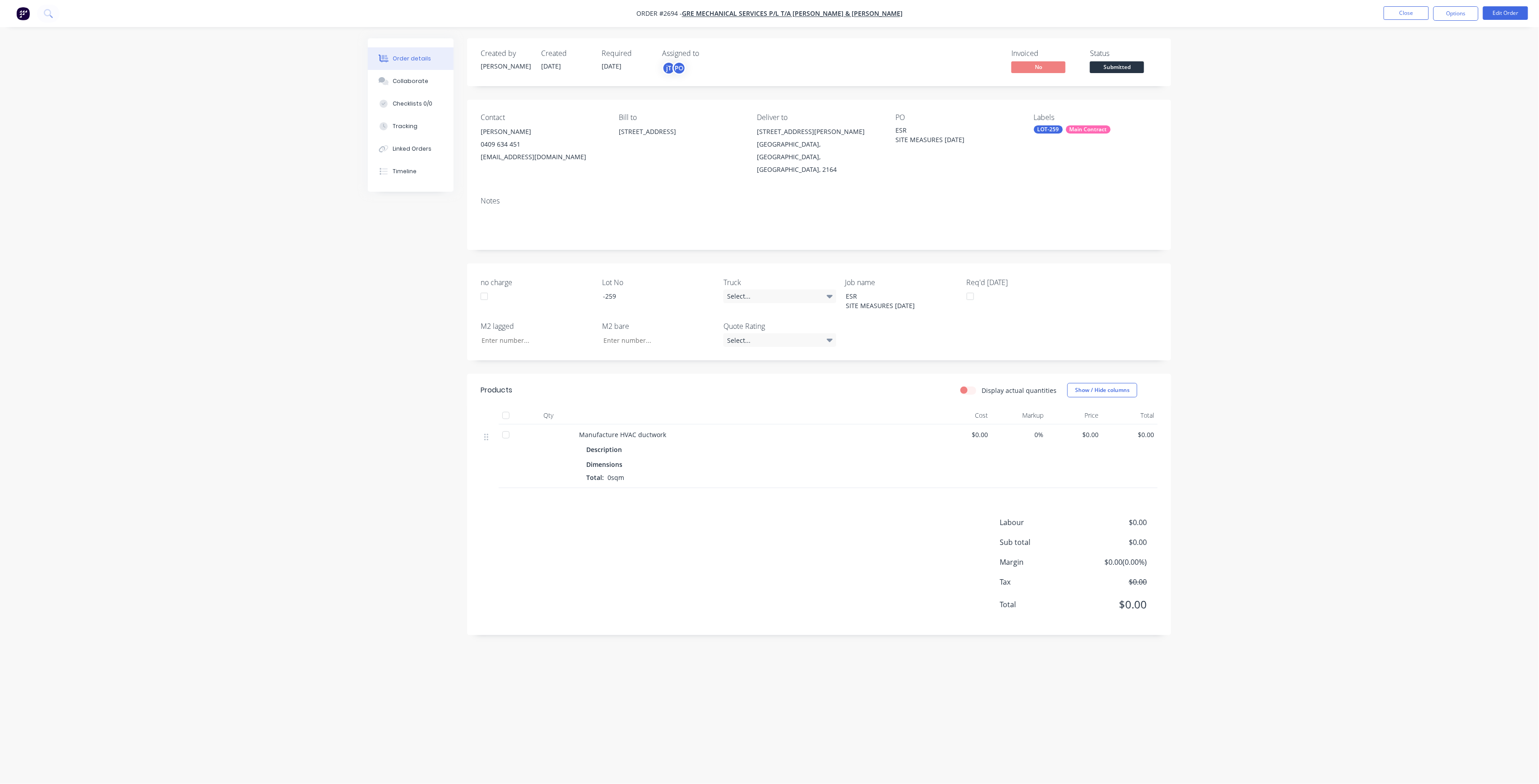
click at [1129, 67] on span "Submitted" at bounding box center [1117, 67] width 54 height 11
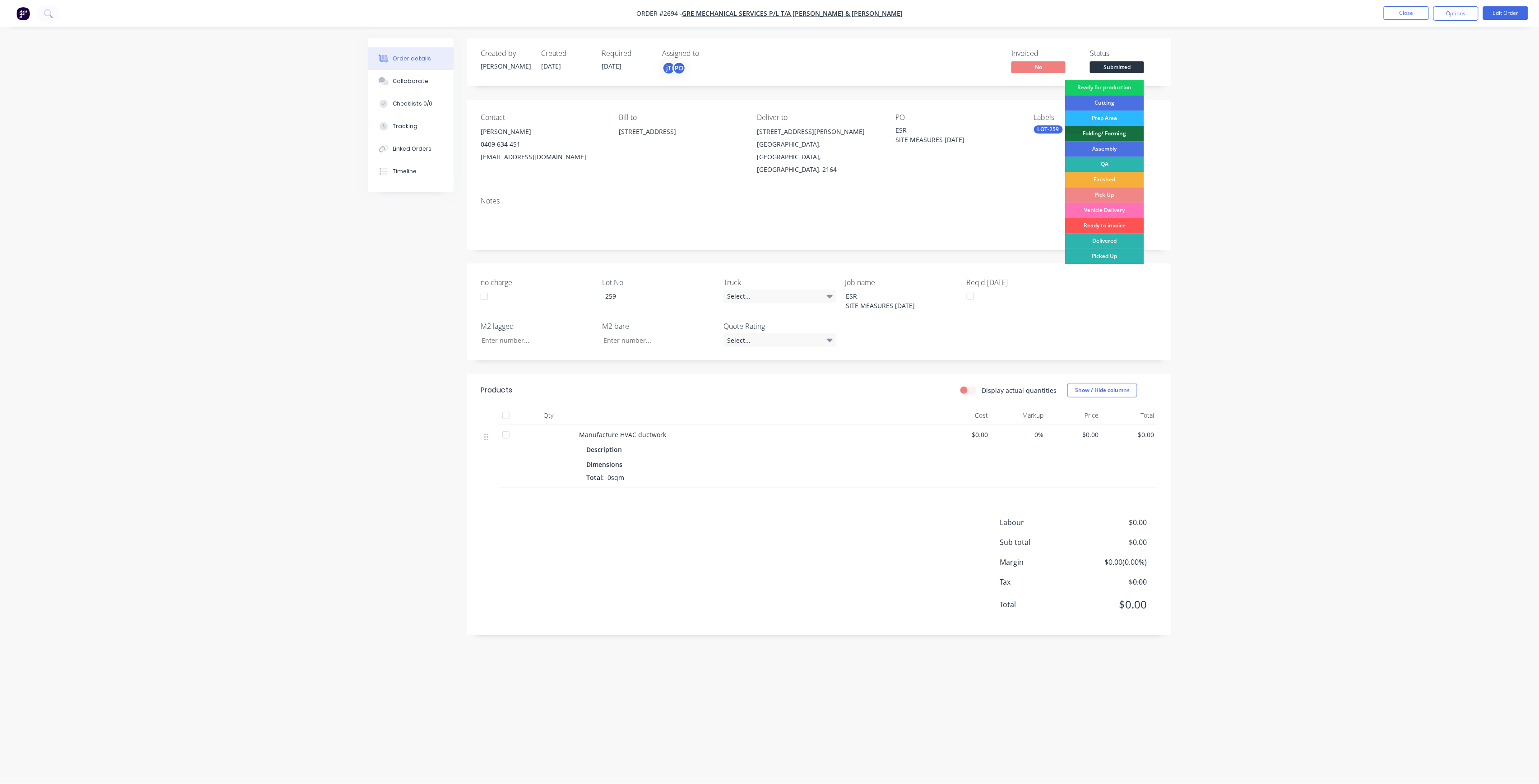
click at [1132, 84] on div "Ready for production" at bounding box center [1105, 88] width 79 height 16
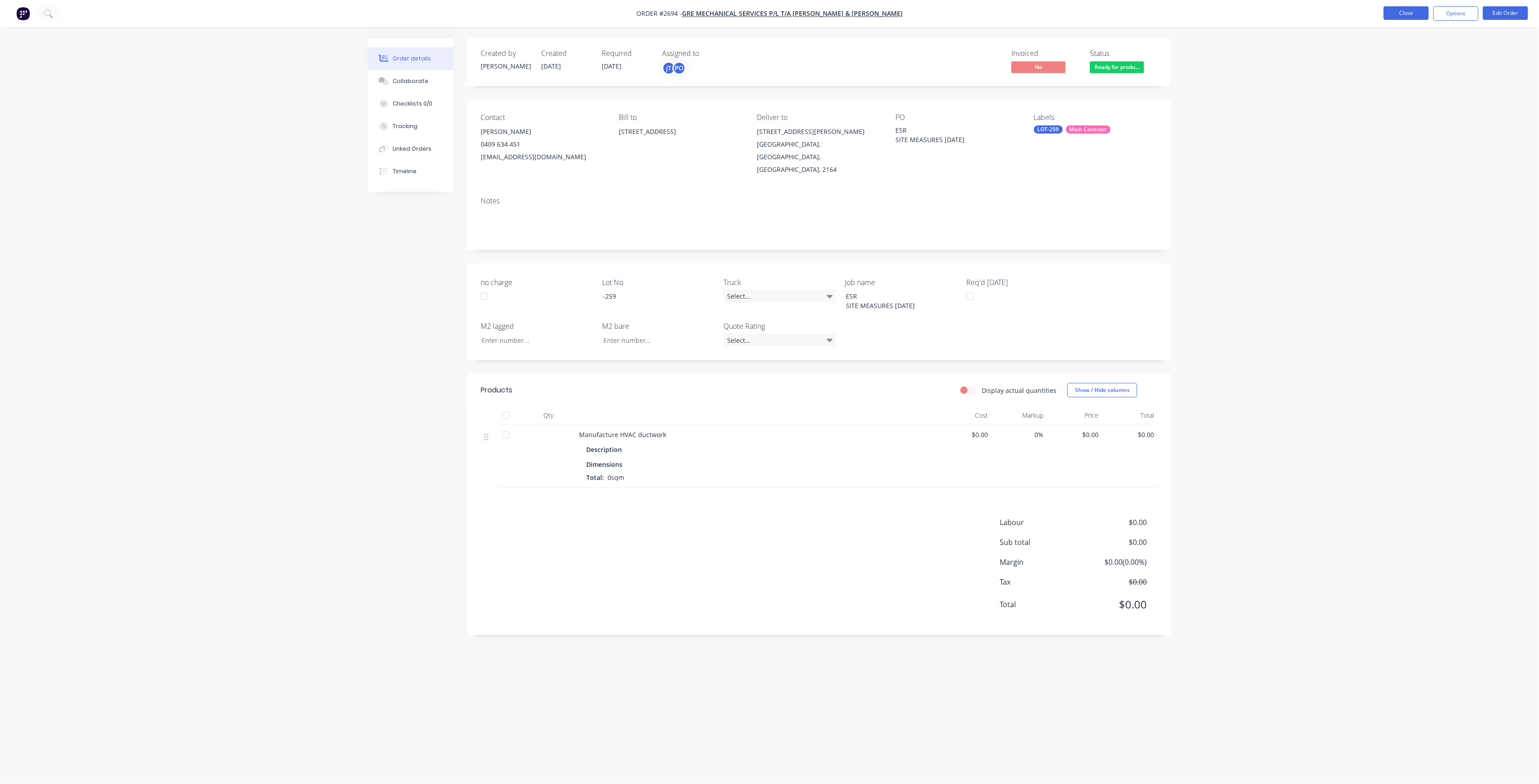
click at [1400, 19] on button "Close" at bounding box center [1406, 13] width 45 height 14
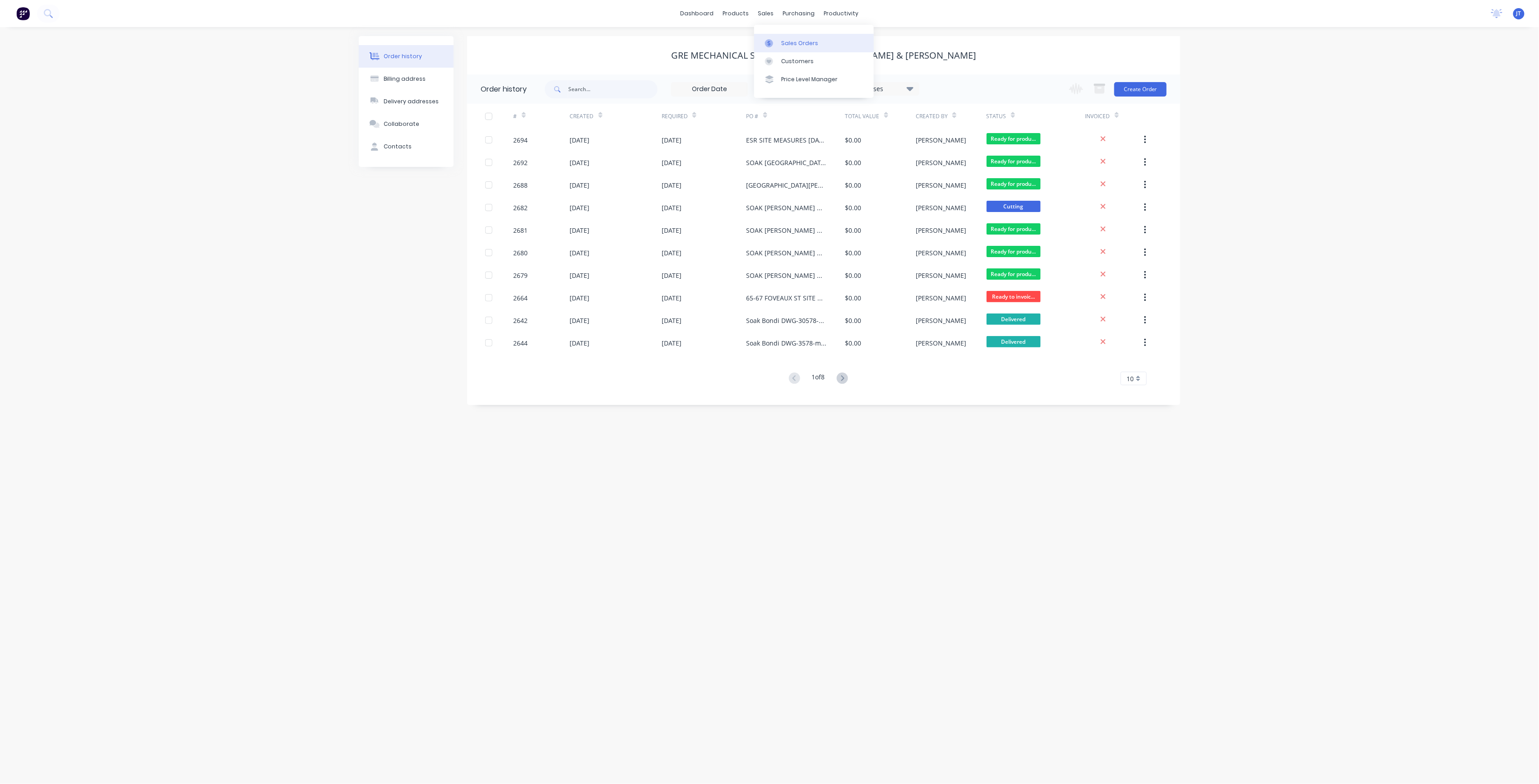
click at [792, 45] on div "Sales Orders" at bounding box center [800, 44] width 37 height 8
